Goal: Task Accomplishment & Management: Use online tool/utility

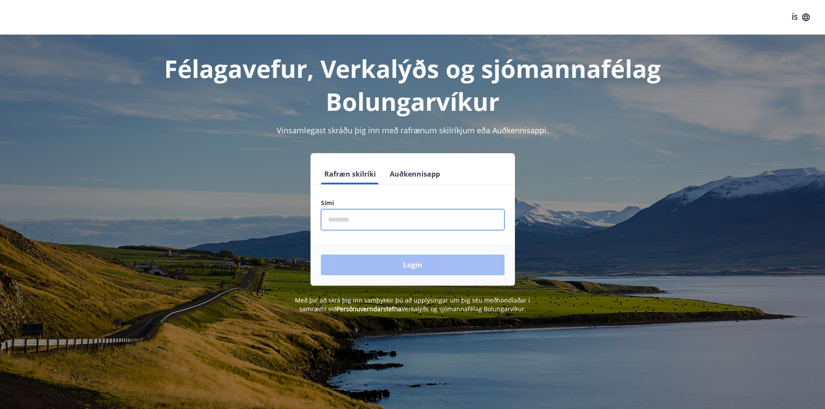
click at [335, 222] on input "phone" at bounding box center [413, 219] width 184 height 21
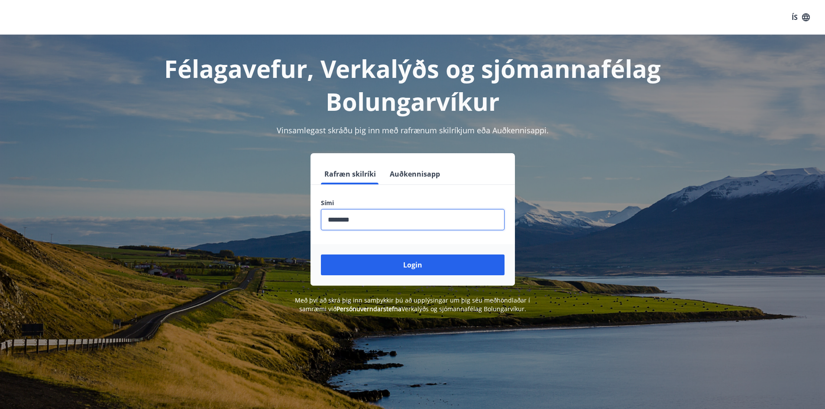
type input "********"
click at [321, 255] on button "Login" at bounding box center [413, 265] width 184 height 21
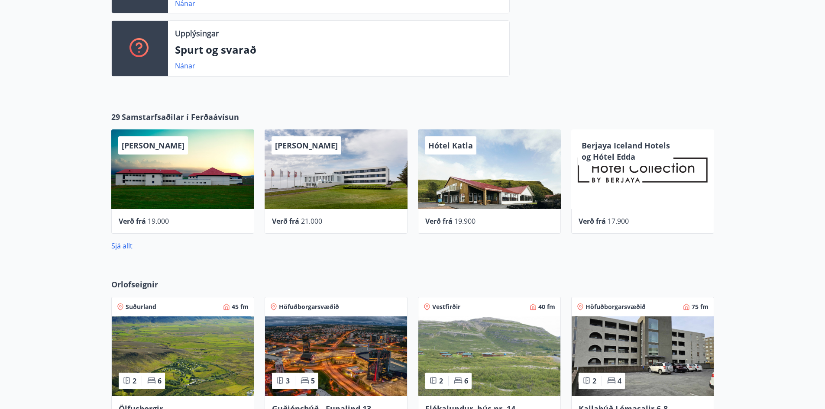
scroll to position [520, 0]
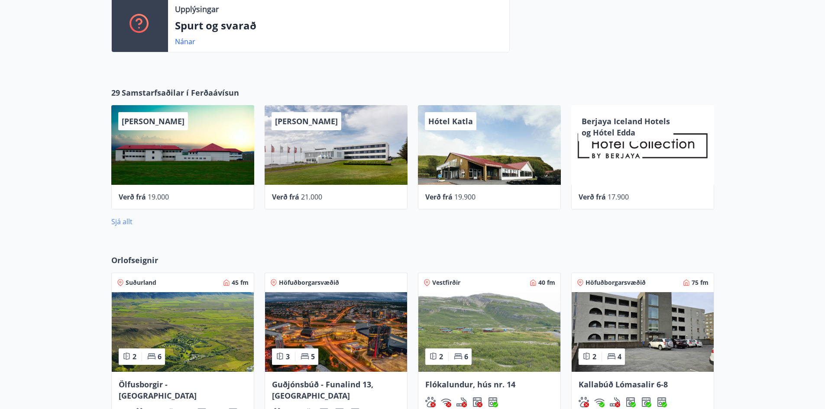
click at [126, 224] on link "Sjá allt" at bounding box center [121, 222] width 21 height 10
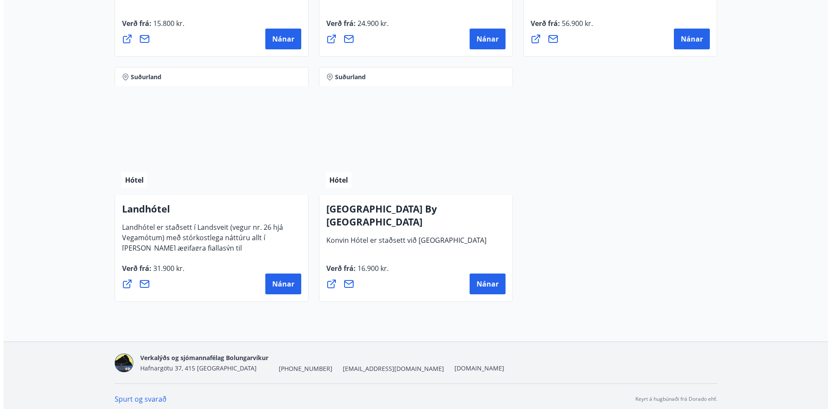
scroll to position [2311, 0]
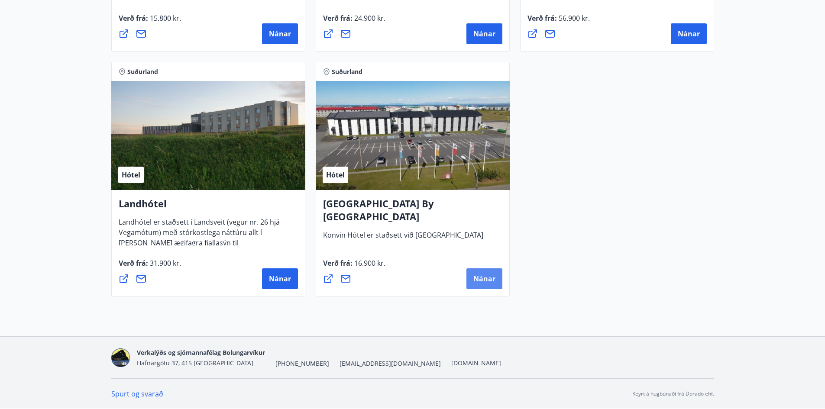
click at [491, 280] on span "Nánar" at bounding box center [484, 279] width 22 height 10
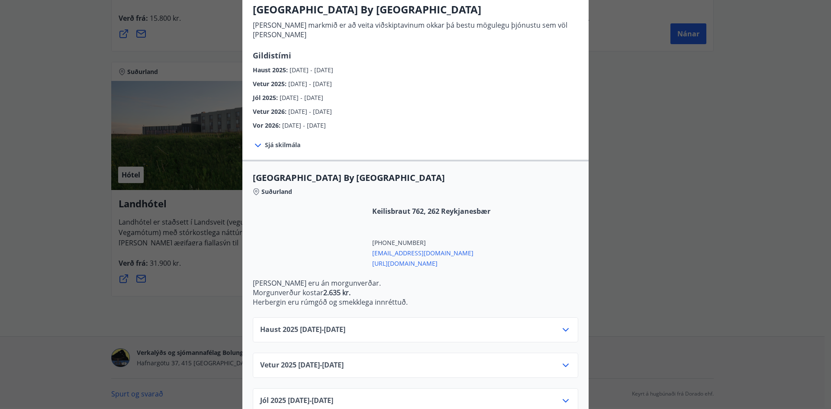
scroll to position [87, 0]
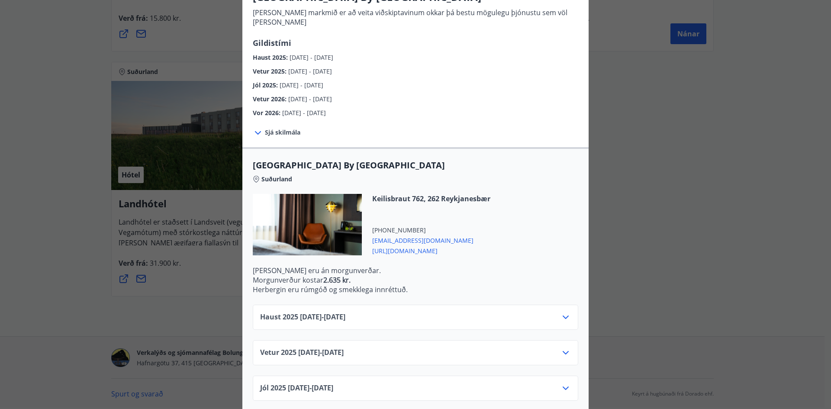
click at [561, 312] on icon at bounding box center [566, 317] width 10 height 10
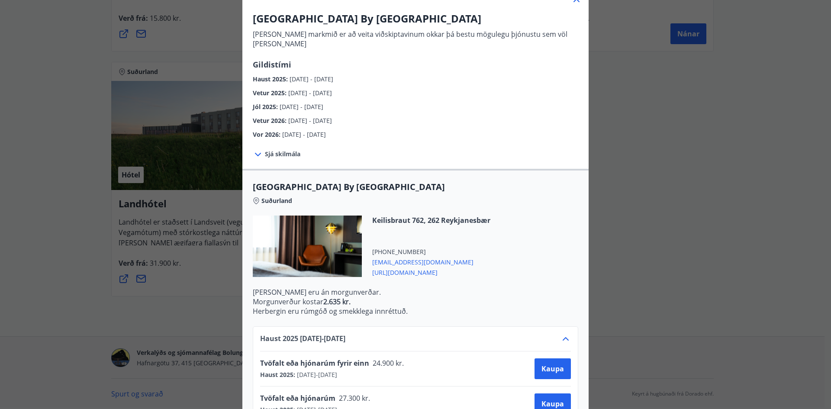
scroll to position [81, 0]
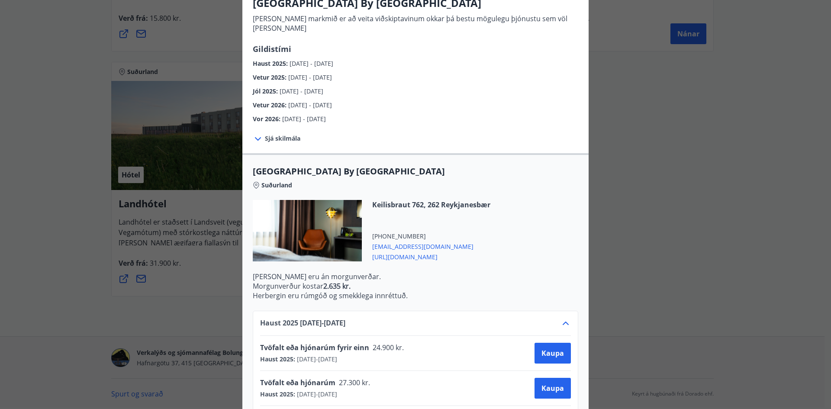
click at [401, 251] on span "[URL][DOMAIN_NAME]" at bounding box center [431, 256] width 118 height 10
